Goal: Answer question/provide support

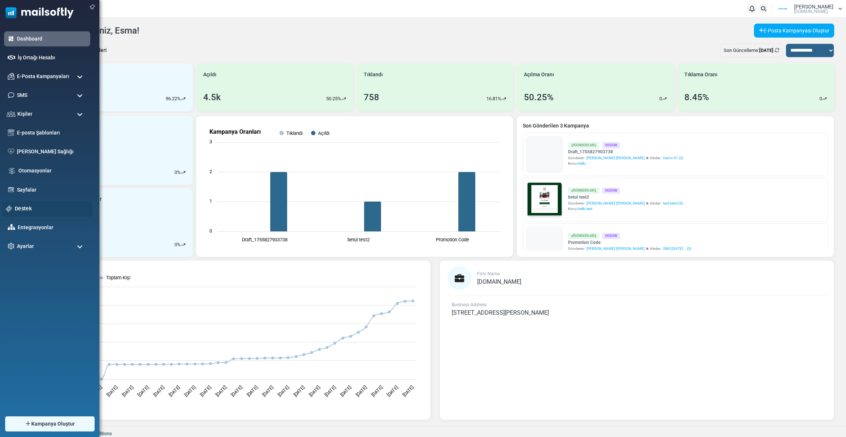
click at [24, 209] on link "Destek" at bounding box center [52, 208] width 74 height 8
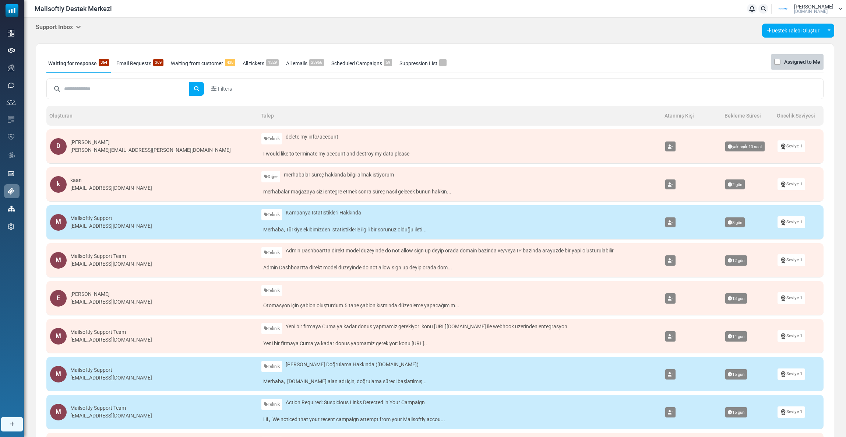
click at [55, 27] on h5 "Support Inbox" at bounding box center [58, 27] width 45 height 7
click at [101, 69] on link "Control Panel" at bounding box center [119, 69] width 63 height 13
click at [103, 189] on div "y35saa@gmail.com" at bounding box center [111, 188] width 82 height 8
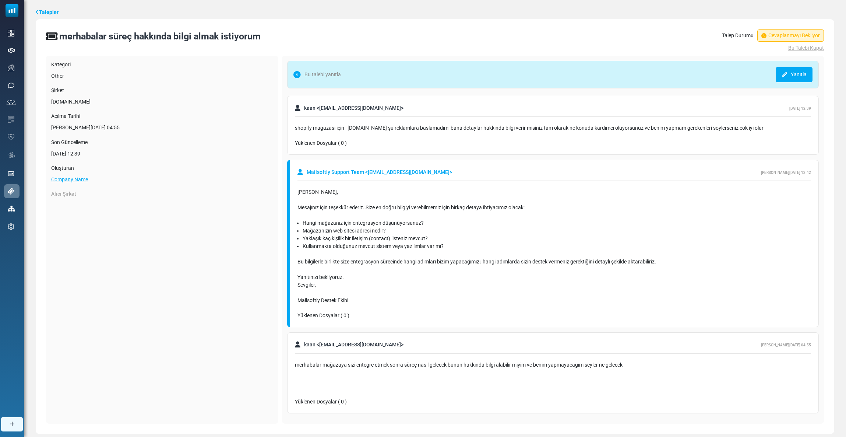
scroll to position [34, 0]
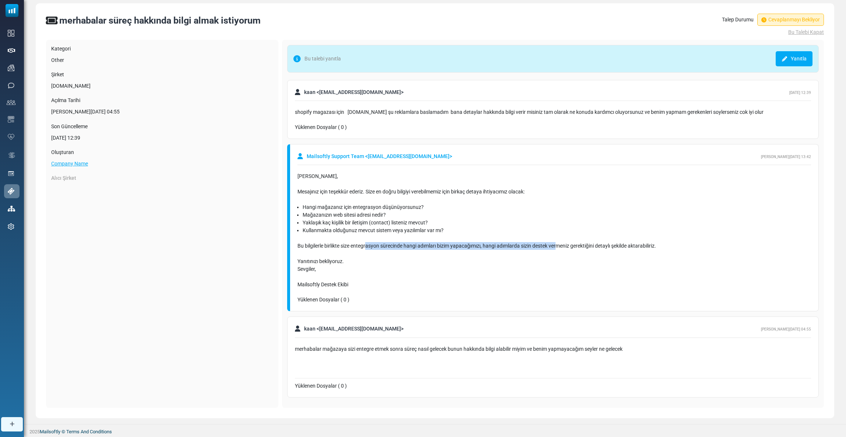
drag, startPoint x: 366, startPoint y: 243, endPoint x: 560, endPoint y: 245, distance: 194.4
click at [560, 245] on div "Bu bilgilerle birlikte size entegrasyon sürecinde hangi adımları bizim yapacağı…" at bounding box center [555, 249] width 514 height 15
click at [419, 245] on div "Bu bilgilerle birlikte size entegrasyon sürecinde hangi adımları bizim yapacağı…" at bounding box center [555, 249] width 514 height 15
drag, startPoint x: 338, startPoint y: 208, endPoint x: 450, endPoint y: 215, distance: 112.9
click at [450, 215] on ul "Hangi mağazanız için entegrasyon düşünüyorsunuz? Mağazanızın web sitesi adresi …" at bounding box center [555, 218] width 514 height 31
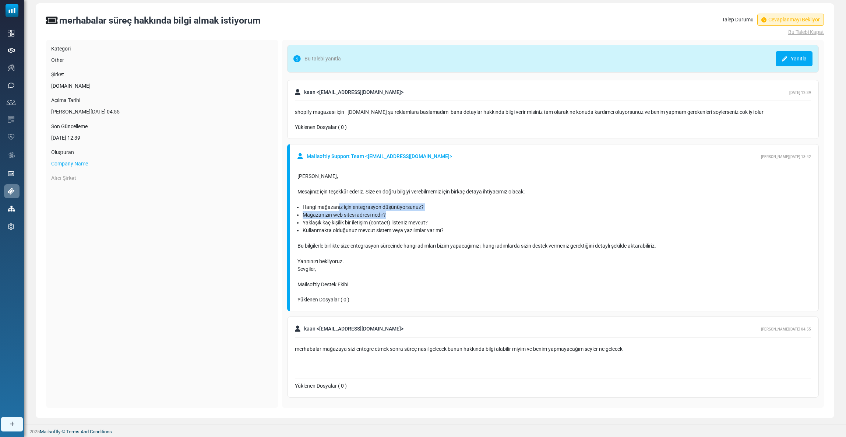
click at [450, 215] on li "Mağazanızın web sitesi adresi nedir?" at bounding box center [557, 215] width 509 height 8
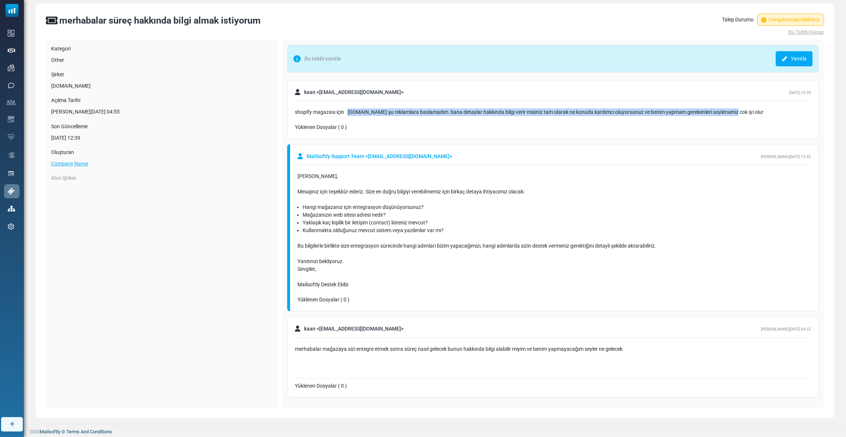
drag, startPoint x: 348, startPoint y: 114, endPoint x: 743, endPoint y: 114, distance: 395.1
click at [743, 114] on div "shopify magazası için www.modonn.shop şu reklamlara baslamadım bana detaylar ha…" at bounding box center [553, 112] width 516 height 8
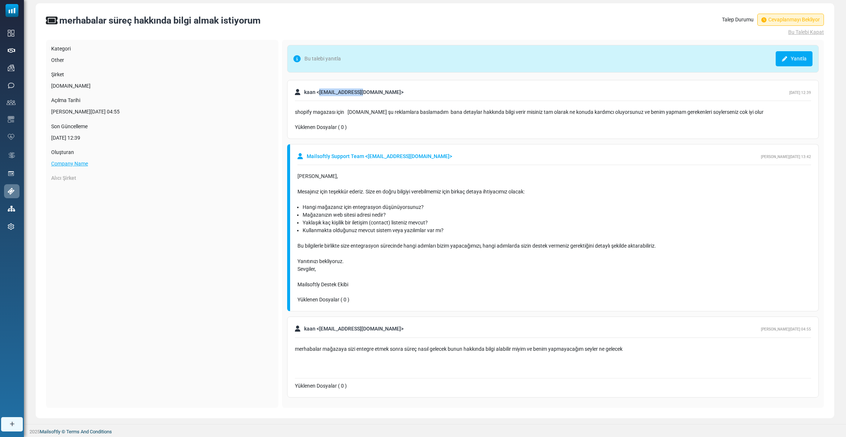
drag, startPoint x: 363, startPoint y: 92, endPoint x: 319, endPoint y: 93, distance: 43.8
click at [319, 93] on span "kaan < y35saa@gmail.com >" at bounding box center [353, 92] width 99 height 8
copy span "[EMAIL_ADDRESS][DOMAIN_NAME]"
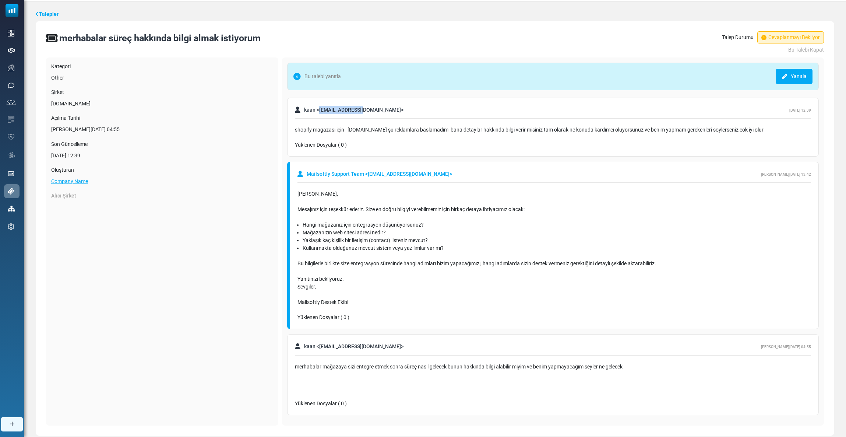
scroll to position [0, 0]
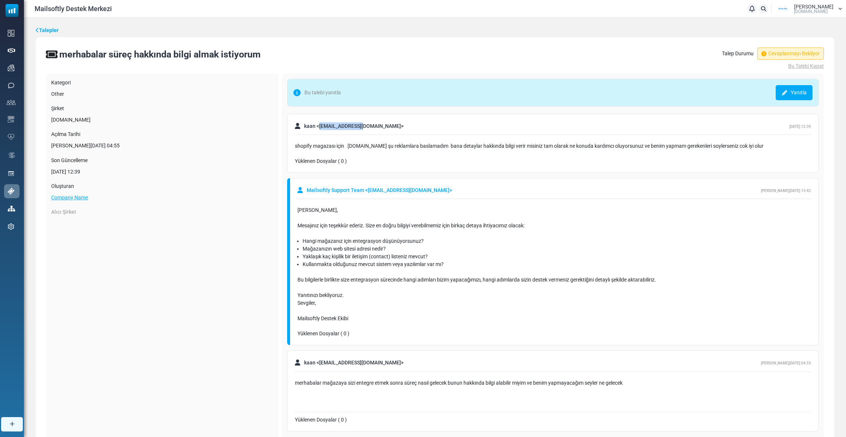
click at [54, 31] on link "Talepler" at bounding box center [47, 31] width 23 height 8
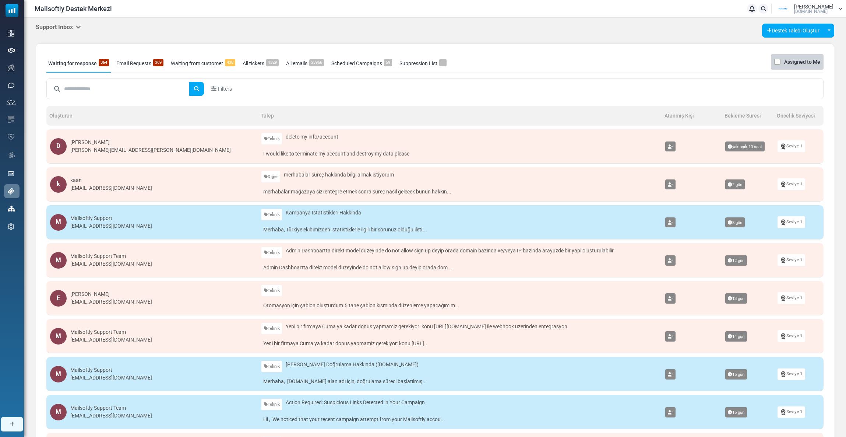
click at [67, 29] on h5 "Support Inbox" at bounding box center [58, 27] width 45 height 7
click at [101, 66] on link "Control Panel" at bounding box center [119, 69] width 63 height 13
click at [98, 189] on div "[EMAIL_ADDRESS][DOMAIN_NAME]" at bounding box center [111, 188] width 82 height 8
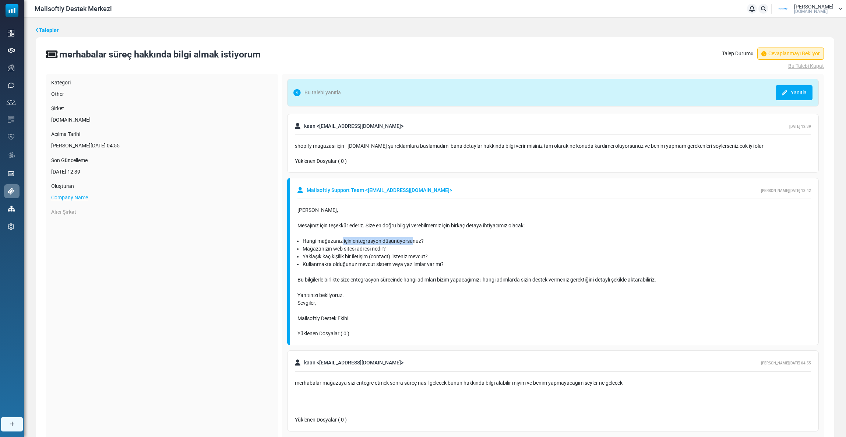
drag, startPoint x: 342, startPoint y: 245, endPoint x: 410, endPoint y: 239, distance: 68.8
click at [410, 239] on li "Hangi mağazanız için entegrasyon düşünüyorsunuz?" at bounding box center [557, 241] width 509 height 8
drag, startPoint x: 330, startPoint y: 250, endPoint x: 381, endPoint y: 249, distance: 51.2
click at [381, 249] on li "Mağazanızın web sitesi adresi nedir?" at bounding box center [557, 249] width 509 height 8
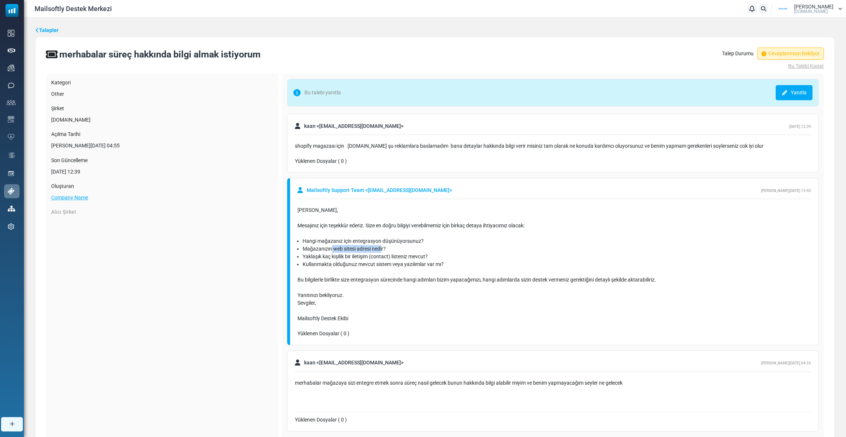
click at [381, 249] on li "Mağazanızın web sitesi adresi nedir?" at bounding box center [557, 249] width 509 height 8
drag, startPoint x: 345, startPoint y: 256, endPoint x: 436, endPoint y: 256, distance: 91.0
click at [436, 256] on li "Yaklaşık kaç kişilik bir iletişim (contact) listeniz mevcut?" at bounding box center [557, 257] width 509 height 8
drag, startPoint x: 313, startPoint y: 266, endPoint x: 439, endPoint y: 266, distance: 125.9
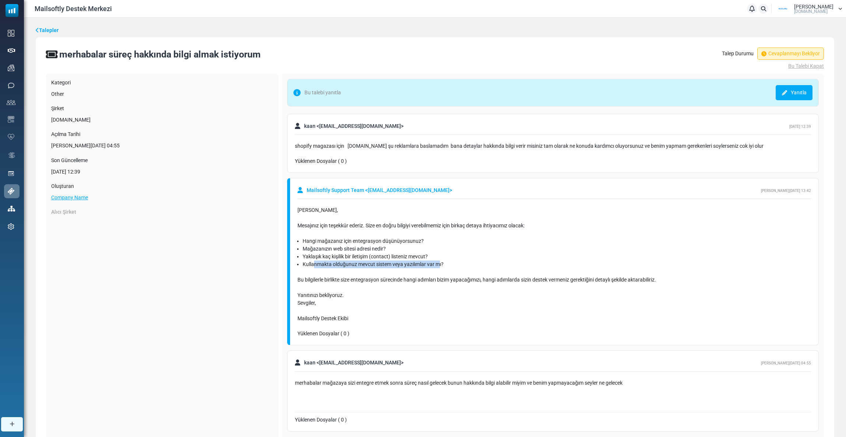
click at [439, 266] on li "Kullanmakta olduğunuz mevcut sistem veya yazılımlar var mı?" at bounding box center [557, 264] width 509 height 8
click at [447, 267] on li "Kullanmakta olduğunuz mevcut sistem veya yazılımlar var mı?" at bounding box center [557, 264] width 509 height 8
drag, startPoint x: 319, startPoint y: 258, endPoint x: 434, endPoint y: 254, distance: 115.3
click at [434, 254] on li "Yaklaşık kaç kişilik bir iletişim (contact) listeniz mevcut?" at bounding box center [557, 257] width 509 height 8
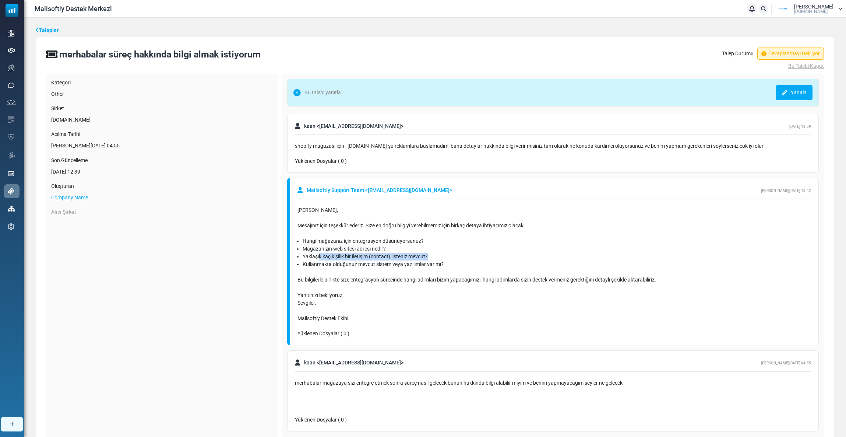
click at [434, 254] on li "Yaklaşık kaç kişilik bir iletişim (contact) listeniz mevcut?" at bounding box center [557, 257] width 509 height 8
drag, startPoint x: 434, startPoint y: 254, endPoint x: 309, endPoint y: 256, distance: 124.9
click at [309, 256] on li "Yaklaşık kaç kişilik bir iletişim (contact) listeniz mevcut?" at bounding box center [557, 257] width 509 height 8
drag, startPoint x: 308, startPoint y: 249, endPoint x: 391, endPoint y: 247, distance: 83.6
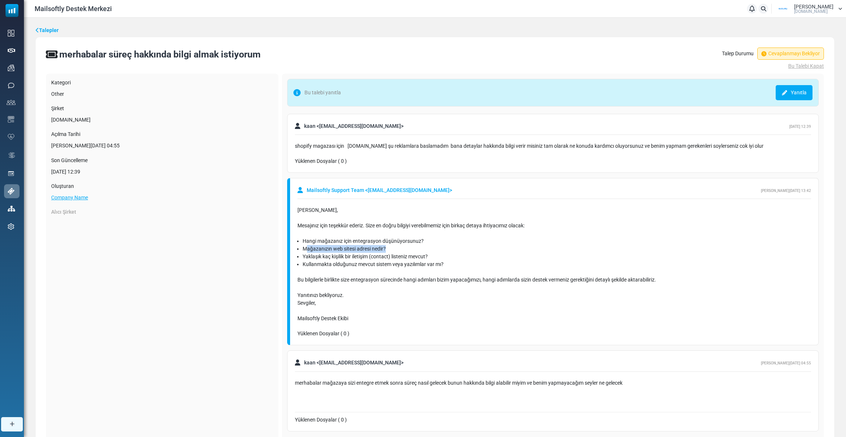
click at [391, 247] on li "Mağazanızın web sitesi adresi nedir?" at bounding box center [557, 249] width 509 height 8
drag, startPoint x: 313, startPoint y: 257, endPoint x: 385, endPoint y: 258, distance: 72.2
click at [385, 258] on li "Yaklaşık kaç kişilik bir iletişim (contact) listeniz mevcut?" at bounding box center [557, 257] width 509 height 8
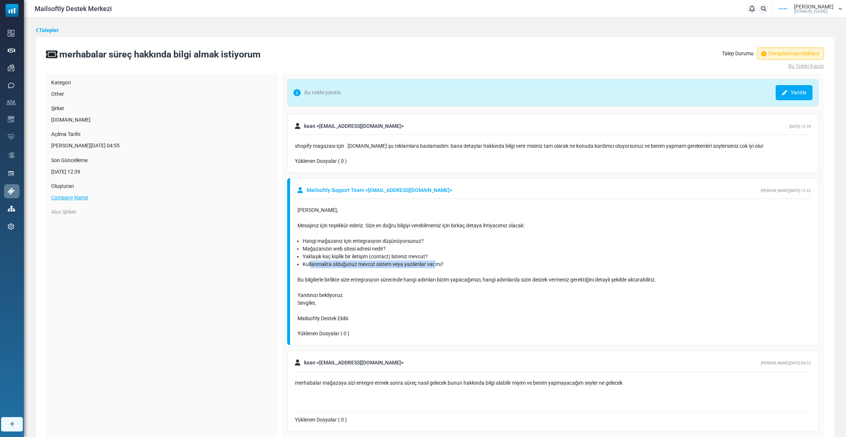
drag, startPoint x: 310, startPoint y: 266, endPoint x: 436, endPoint y: 261, distance: 126.8
click at [436, 261] on li "Kullanmakta olduğunuz mevcut sistem veya yazılımlar var mı?" at bounding box center [557, 264] width 509 height 8
drag, startPoint x: 448, startPoint y: 261, endPoint x: 321, endPoint y: 261, distance: 127.4
click at [321, 261] on li "Kullanmakta olduğunuz mevcut sistem veya yazılımlar var mı?" at bounding box center [557, 264] width 509 height 8
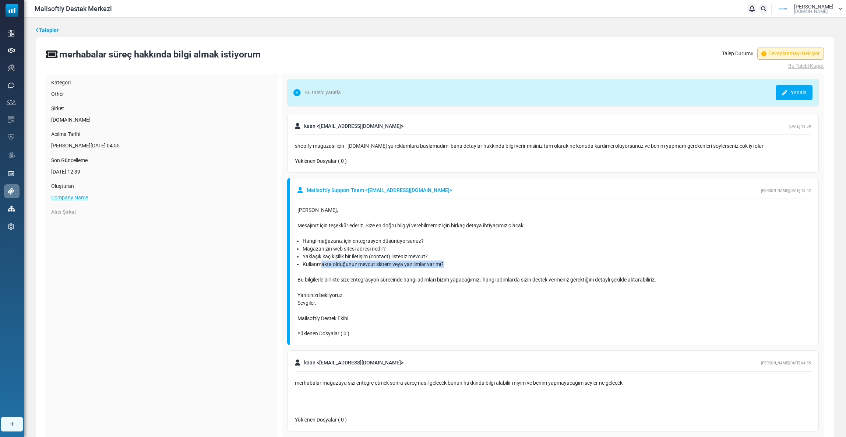
click at [321, 261] on li "Kullanmakta olduğunuz mevcut sistem veya yazılımlar var mı?" at bounding box center [557, 264] width 509 height 8
drag, startPoint x: 364, startPoint y: 262, endPoint x: 439, endPoint y: 264, distance: 74.8
click at [439, 264] on li "Kullanmakta olduğunuz mevcut sistem veya yazılımlar var mı?" at bounding box center [557, 264] width 509 height 8
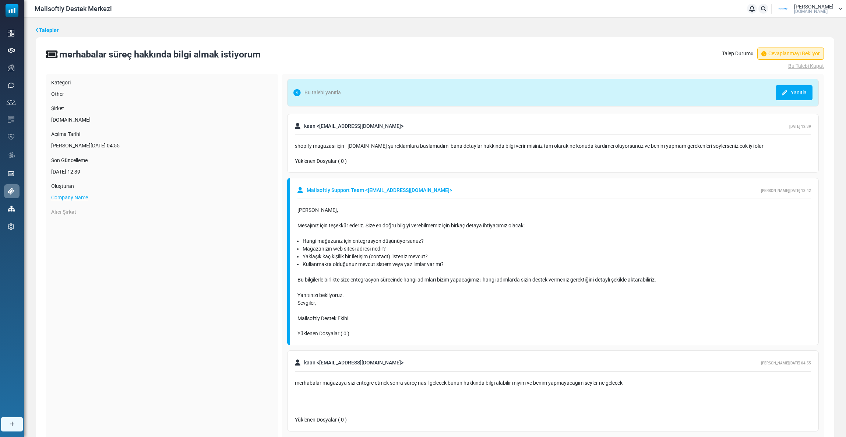
click at [310, 262] on li "Kullanmakta olduğunuz mevcut sistem veya yazılımlar var mı?" at bounding box center [557, 264] width 509 height 8
